Goal: Information Seeking & Learning: Learn about a topic

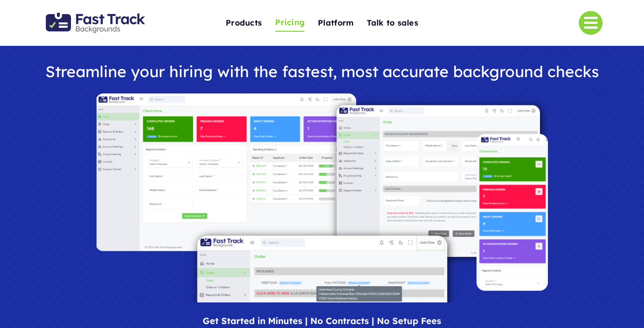
click at [292, 23] on span "Pricing" at bounding box center [290, 23] width 30 height 14
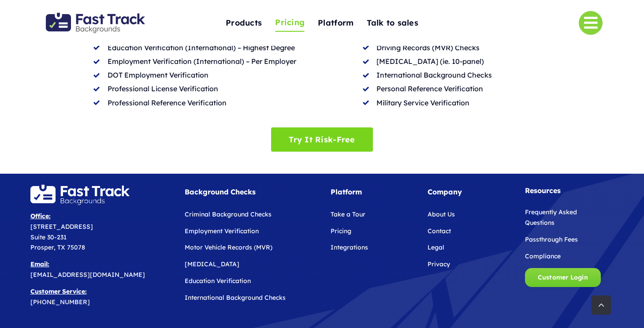
scroll to position [497, 0]
click at [534, 208] on link "Frequently Asked Questions" at bounding box center [551, 217] width 52 height 19
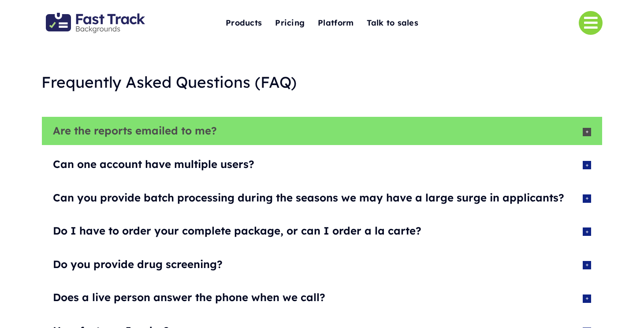
click at [587, 132] on icon at bounding box center [586, 132] width 8 height 8
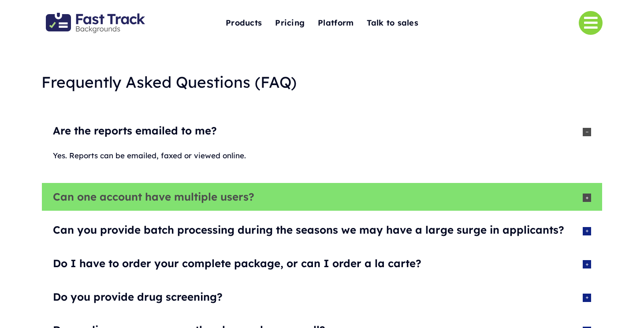
click at [586, 197] on icon at bounding box center [586, 197] width 8 height 8
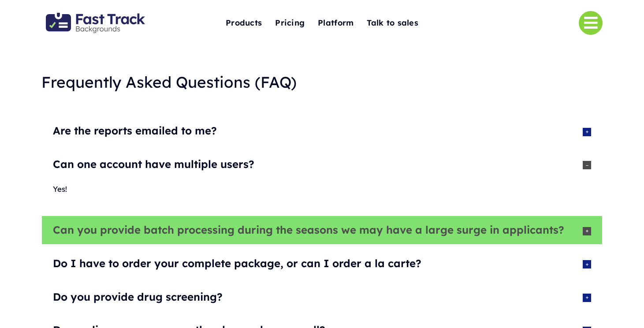
click at [587, 231] on icon at bounding box center [586, 231] width 8 height 8
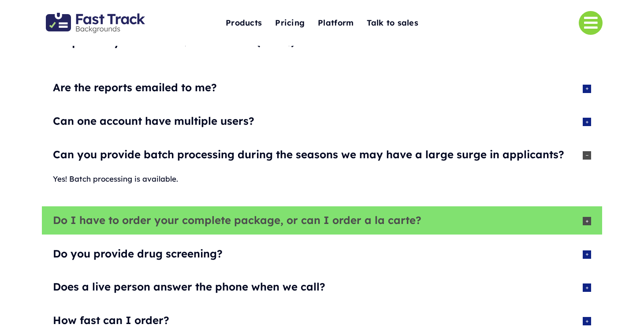
scroll to position [44, 0]
click at [587, 222] on icon at bounding box center [586, 220] width 8 height 8
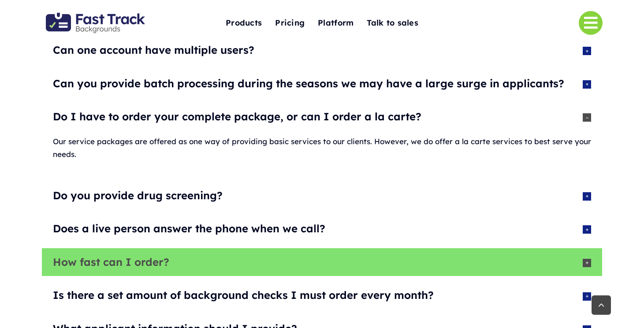
scroll to position [115, 0]
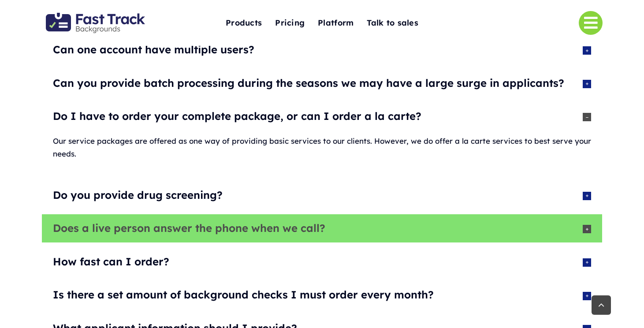
click at [588, 225] on icon at bounding box center [586, 229] width 8 height 8
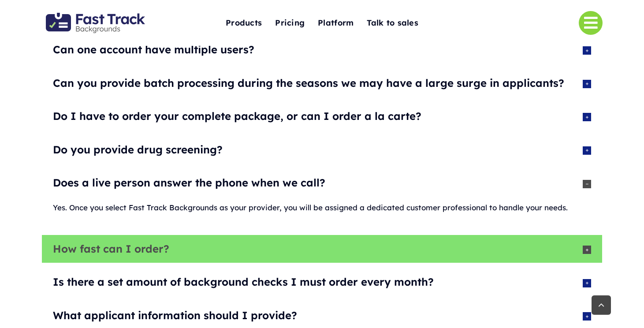
click at [586, 245] on icon at bounding box center [586, 249] width 8 height 8
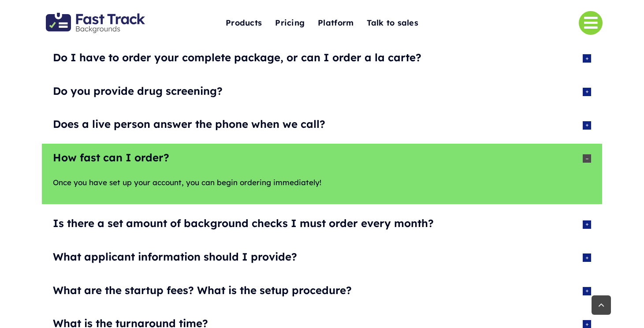
scroll to position [178, 0]
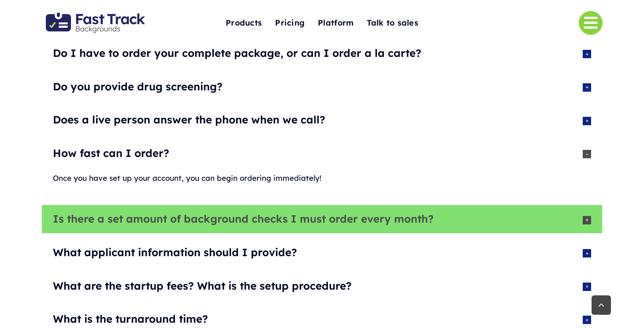
click at [587, 218] on icon at bounding box center [586, 220] width 8 height 8
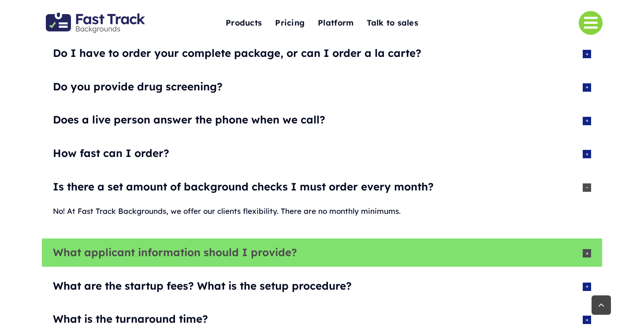
click at [587, 252] on icon at bounding box center [586, 253] width 8 height 8
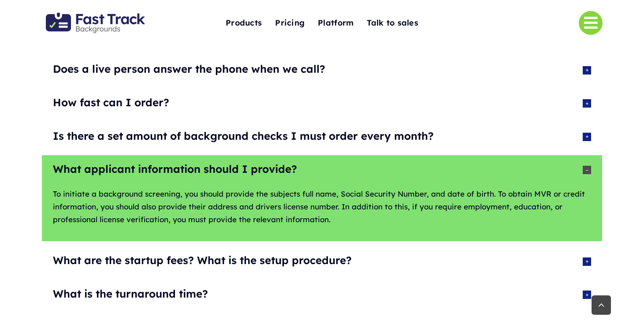
scroll to position [230, 0]
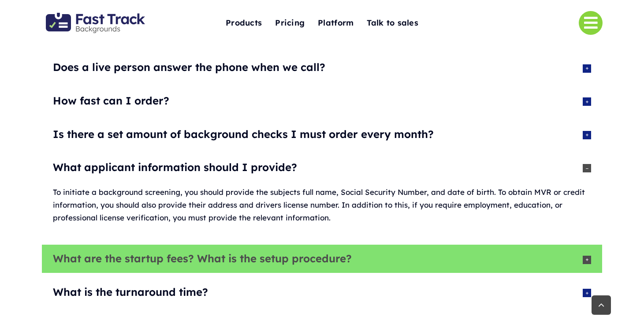
click at [587, 256] on icon at bounding box center [586, 260] width 8 height 8
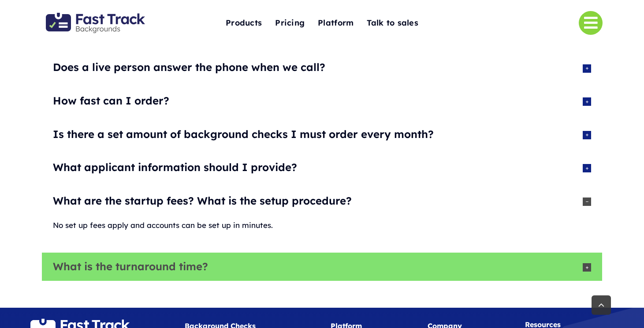
click at [586, 265] on icon at bounding box center [586, 267] width 8 height 8
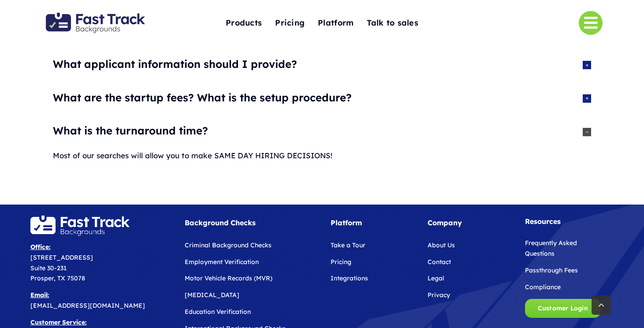
scroll to position [334, 0]
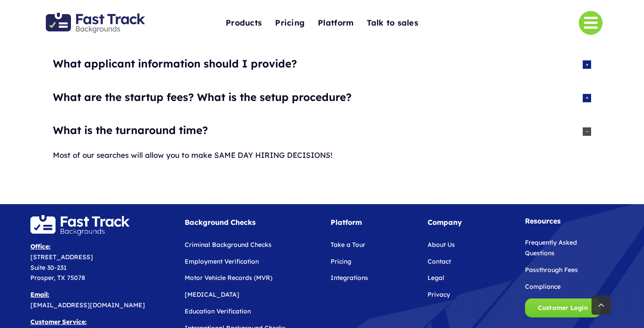
click at [538, 282] on link "Compliance" at bounding box center [543, 286] width 36 height 8
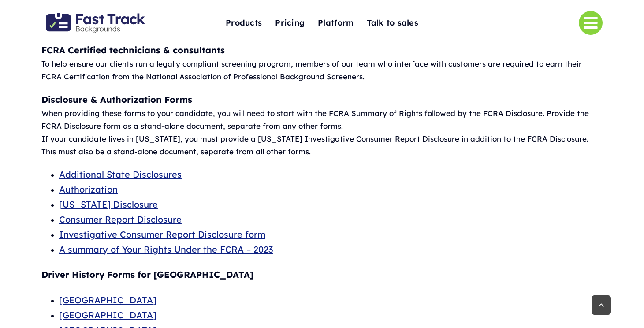
scroll to position [96, 0]
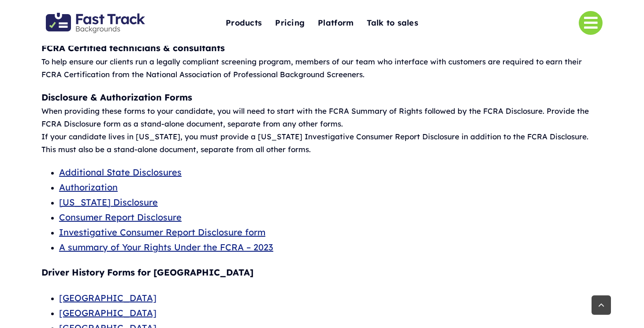
click at [166, 213] on u "Consumer Report Disclosure" at bounding box center [120, 216] width 122 height 11
click at [179, 243] on u "A summary of Your Rights Under the FCRA – 2023" at bounding box center [166, 246] width 214 height 11
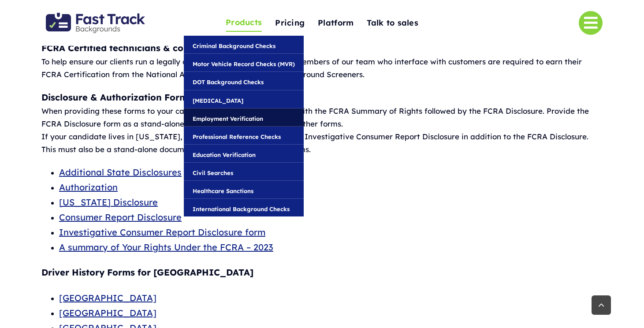
click at [230, 118] on span "Employment Verification" at bounding box center [228, 119] width 70 height 10
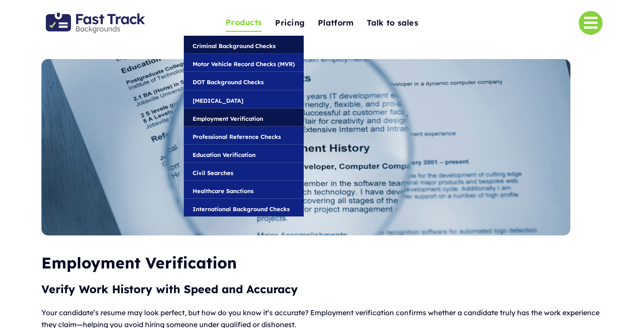
click at [243, 46] on span "Criminal Background Checks" at bounding box center [234, 46] width 83 height 10
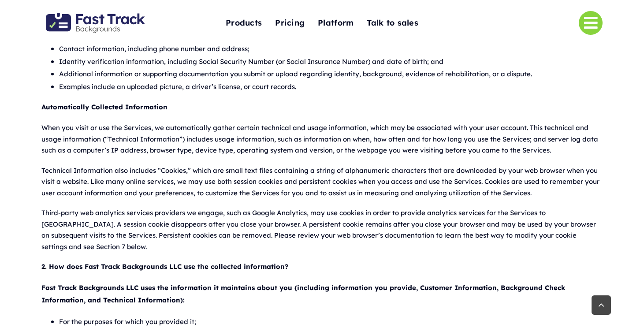
scroll to position [540, 0]
